Goal: Navigation & Orientation: Find specific page/section

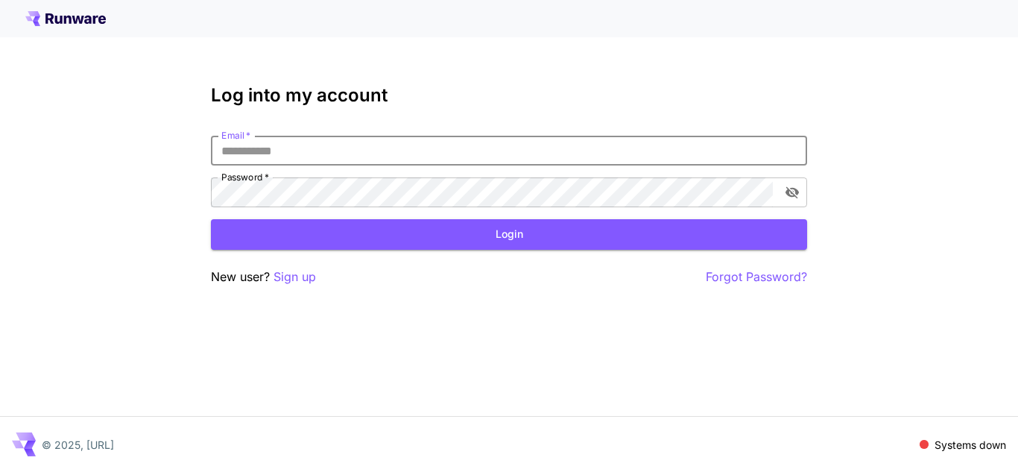
click at [348, 154] on input "Email   *" at bounding box center [509, 151] width 596 height 30
type input "**********"
click at [383, 233] on button "Login" at bounding box center [509, 234] width 596 height 31
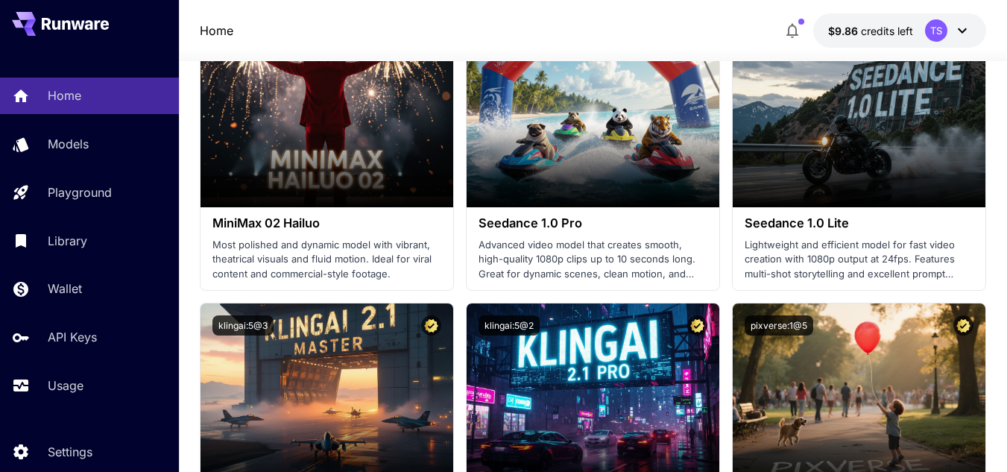
scroll to position [535, 0]
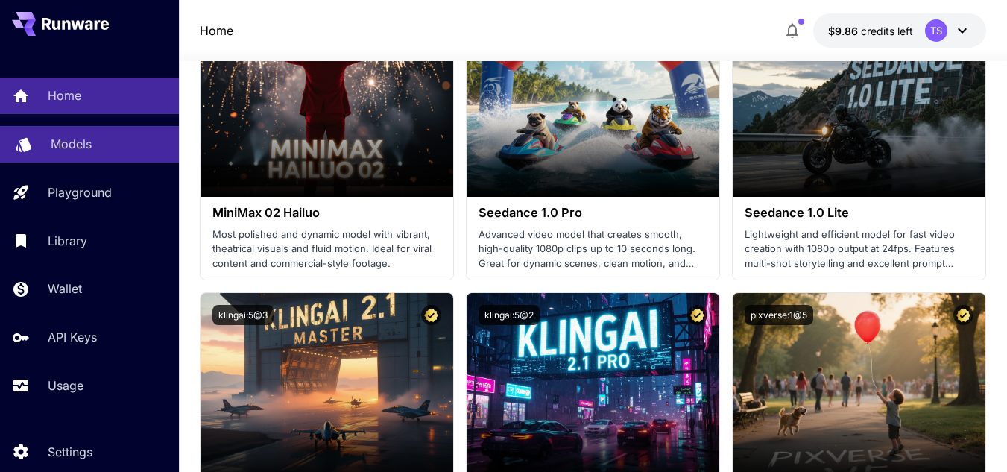
click at [121, 132] on link "Models" at bounding box center [89, 144] width 179 height 37
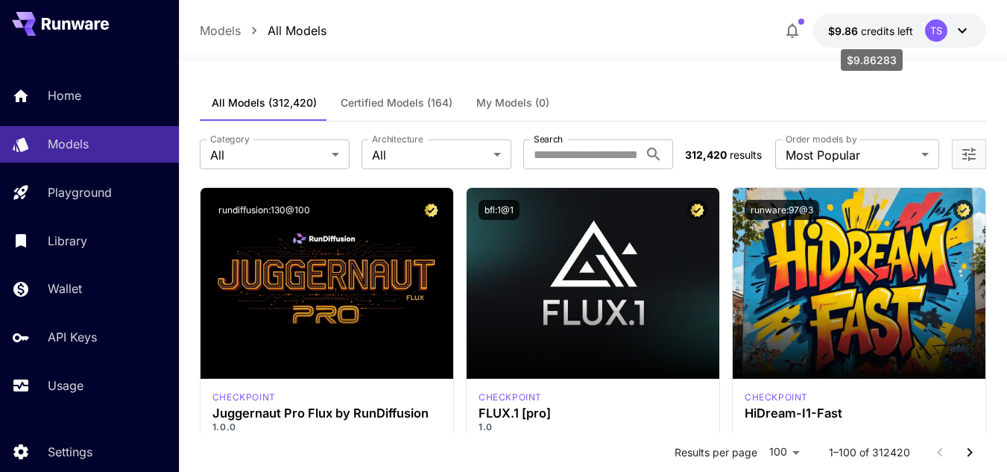
click at [868, 29] on span "credits left" at bounding box center [887, 31] width 52 height 13
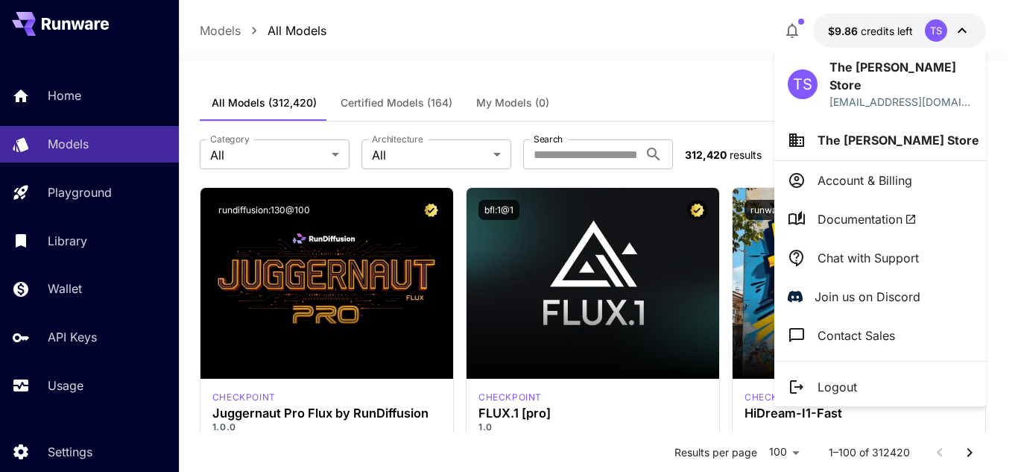
click at [400, 40] on div at bounding box center [509, 236] width 1018 height 472
